Goal: Find specific page/section

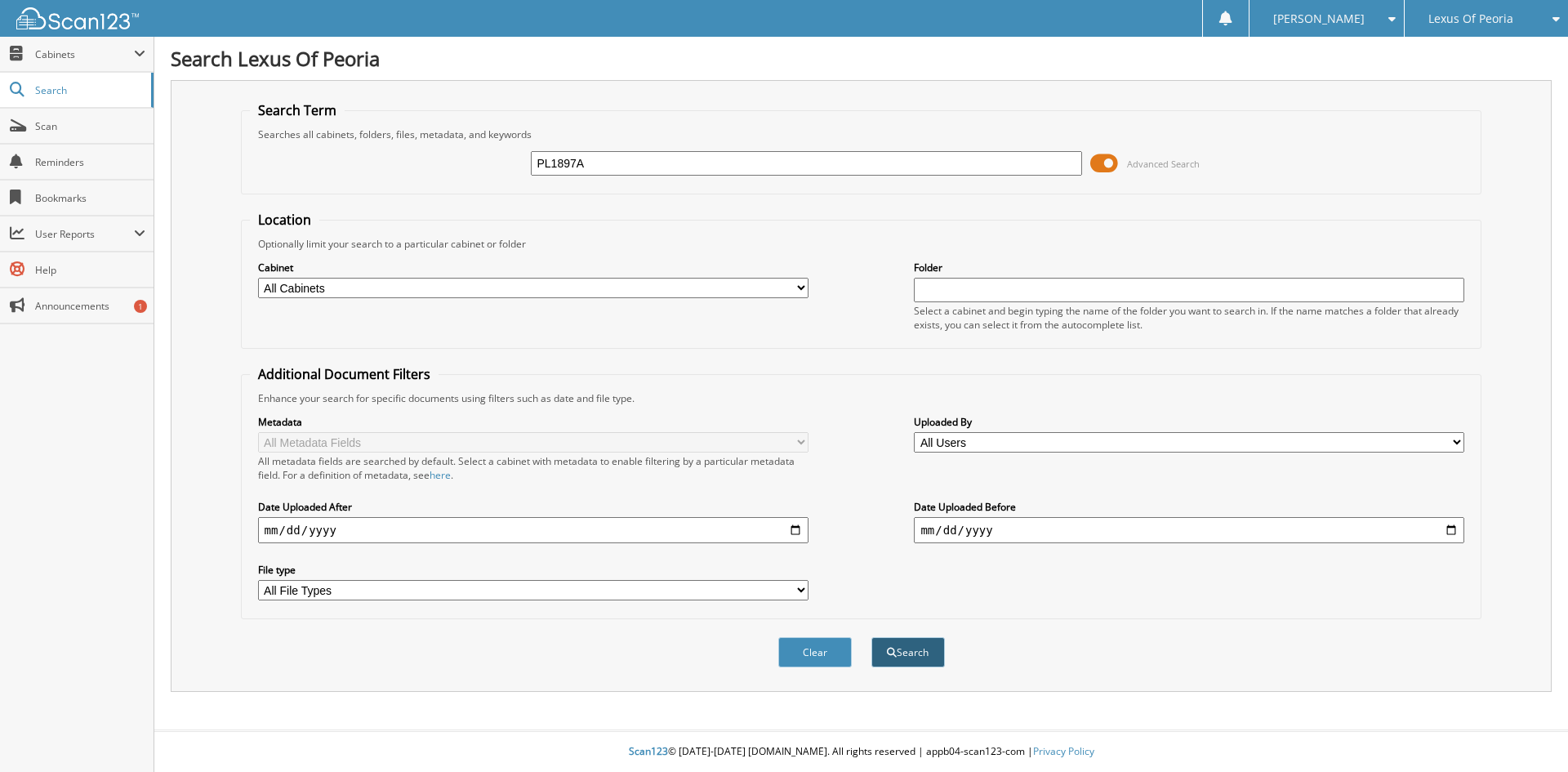
type input "PL1897A"
click at [922, 656] on button "Search" at bounding box center [909, 652] width 74 height 30
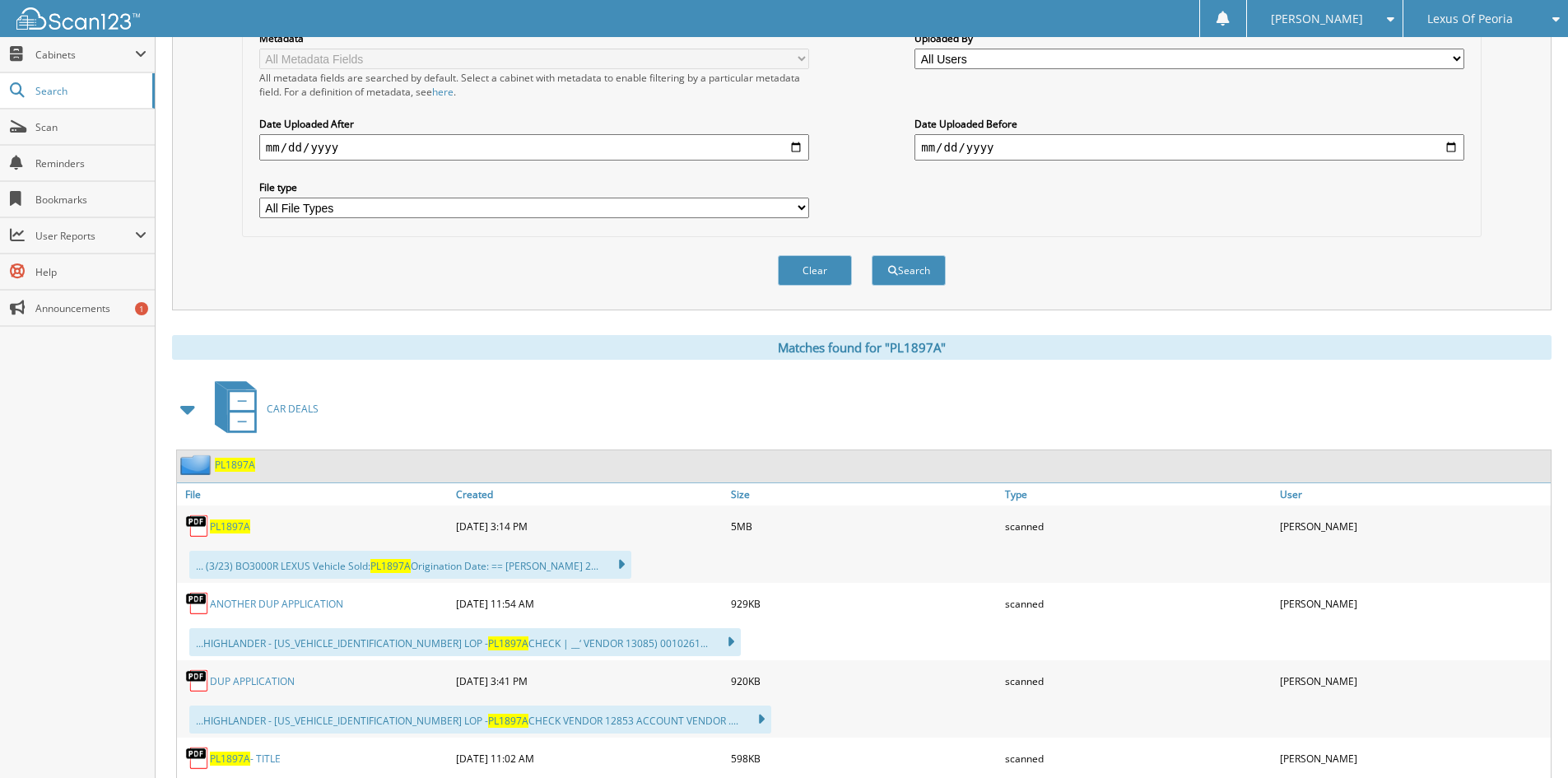
scroll to position [494, 0]
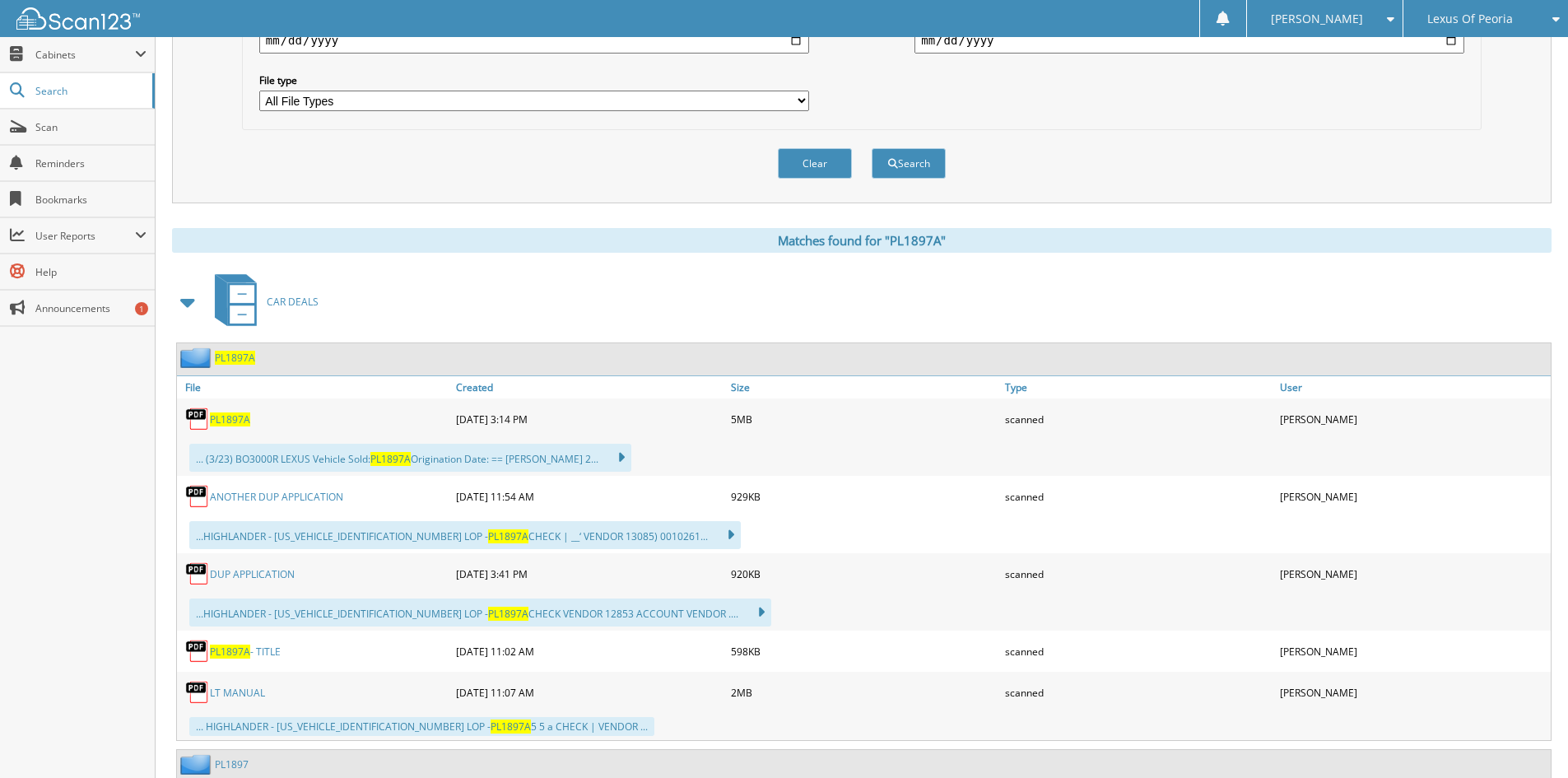
click at [240, 422] on span "PL1897A" at bounding box center [230, 419] width 40 height 14
click at [292, 496] on link "ANOTHER DUP APPLICATION" at bounding box center [277, 496] width 133 height 14
click at [64, 128] on span "Scan" at bounding box center [91, 127] width 111 height 14
